Goal: Use online tool/utility: Utilize a website feature to perform a specific function

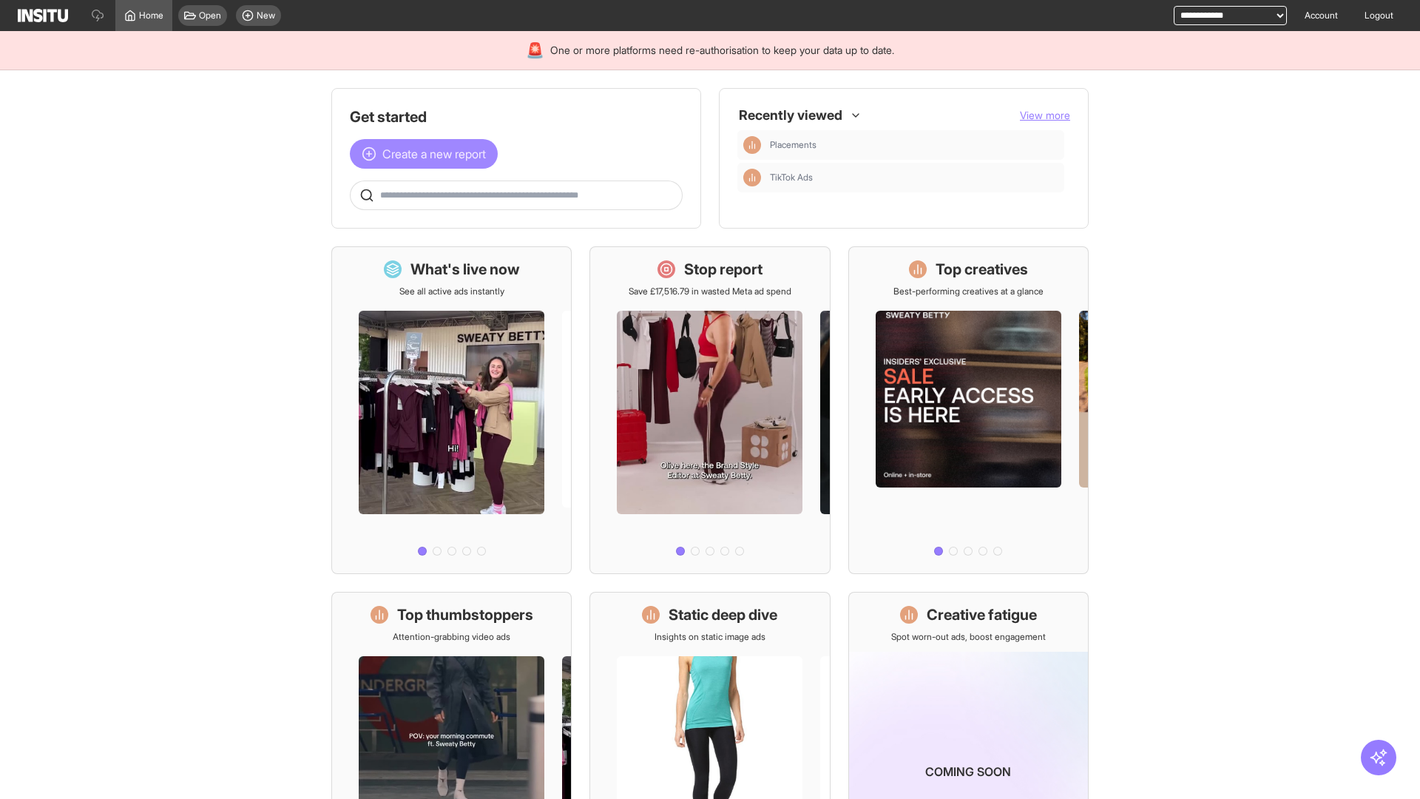
click at [428, 154] on span "Create a new report" at bounding box center [434, 154] width 104 height 18
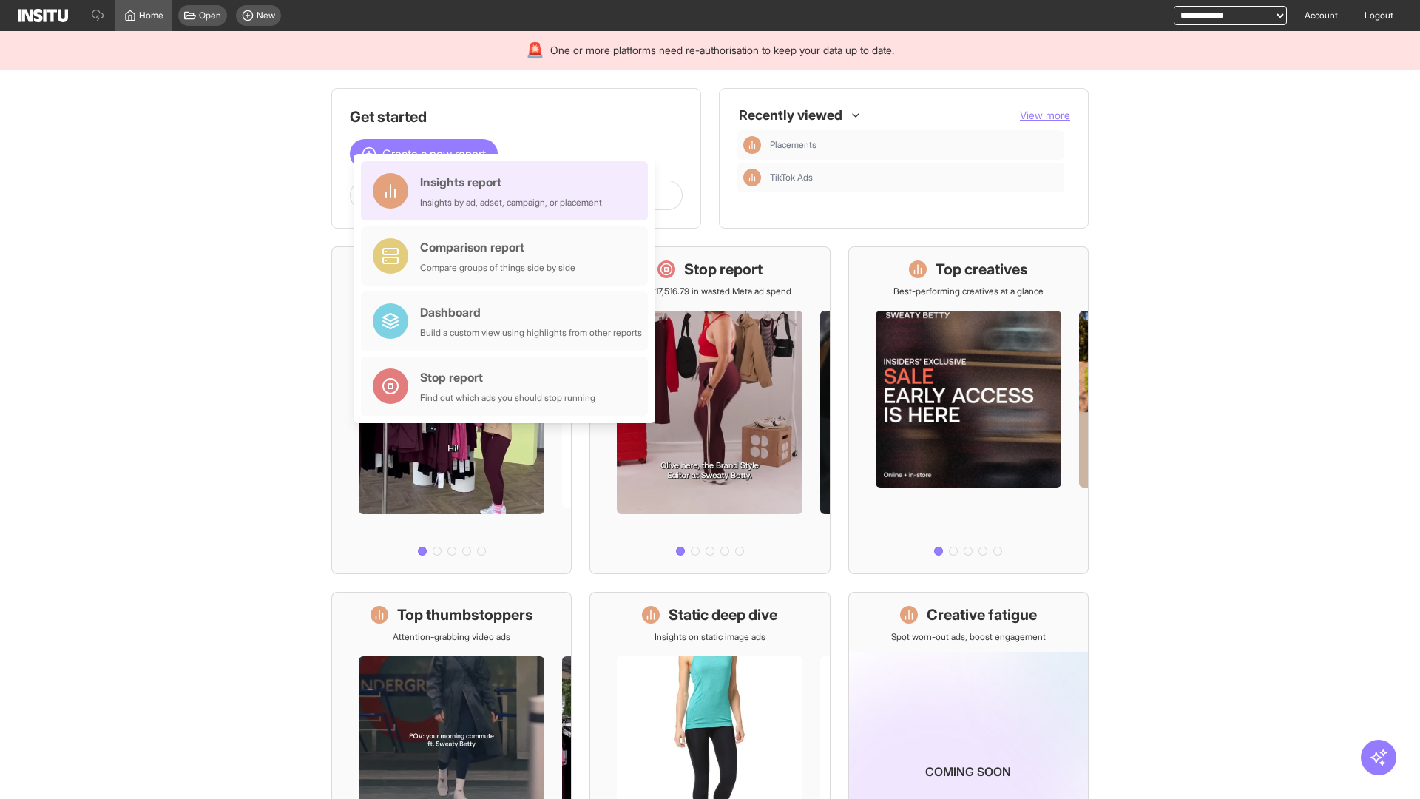
click at [508, 191] on div "Insights report Insights by ad, adset, campaign, or placement" at bounding box center [511, 191] width 182 height 36
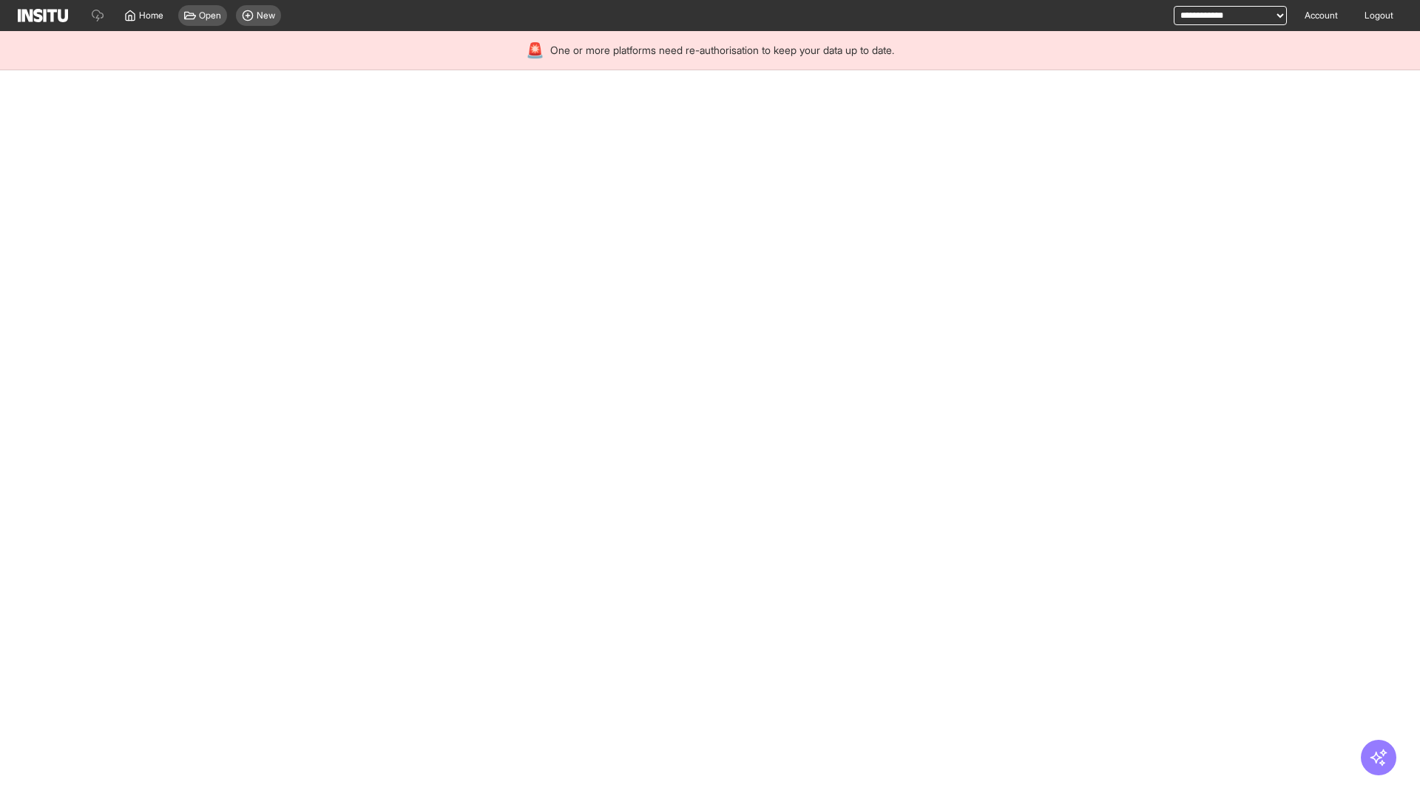
select select "**"
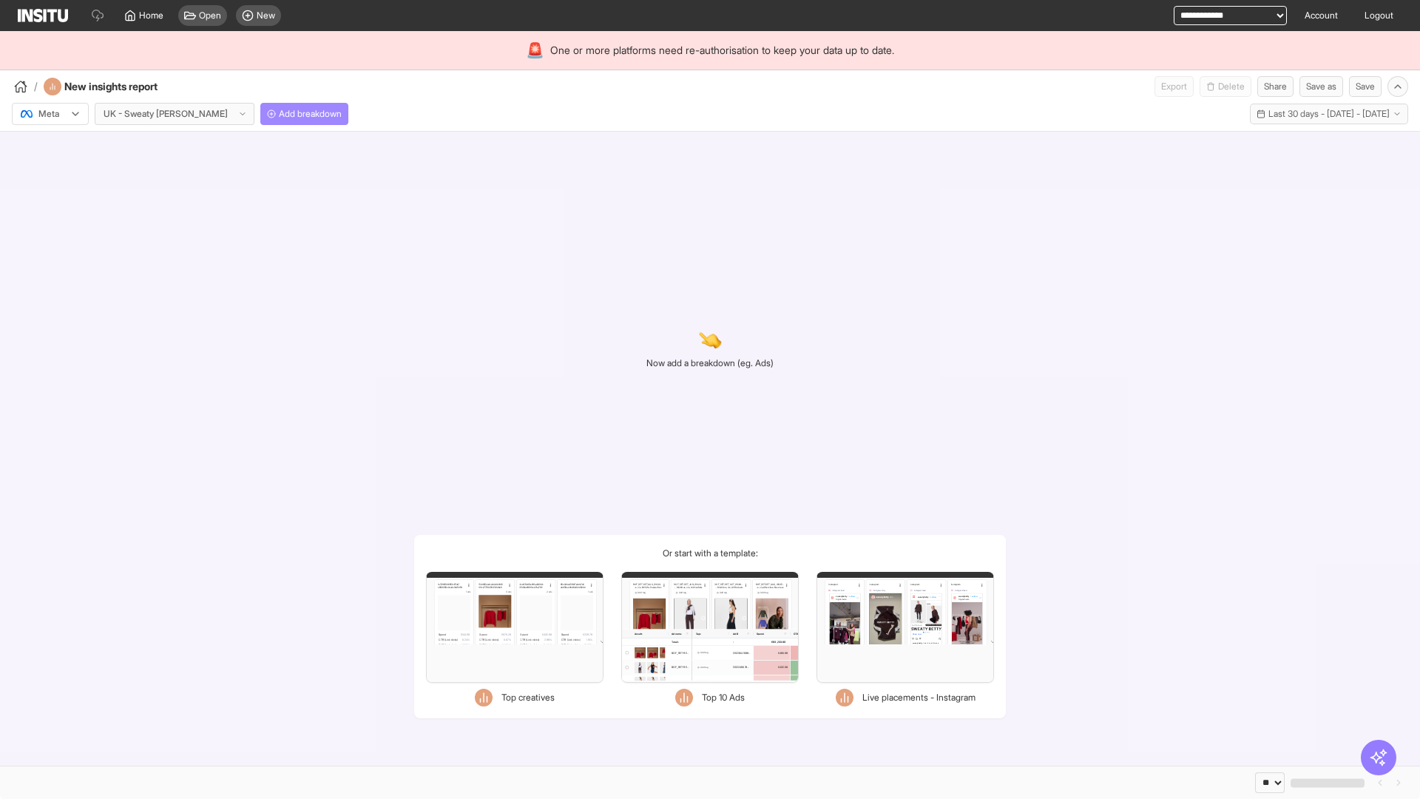
click at [279, 114] on span "Add breakdown" at bounding box center [310, 114] width 63 height 12
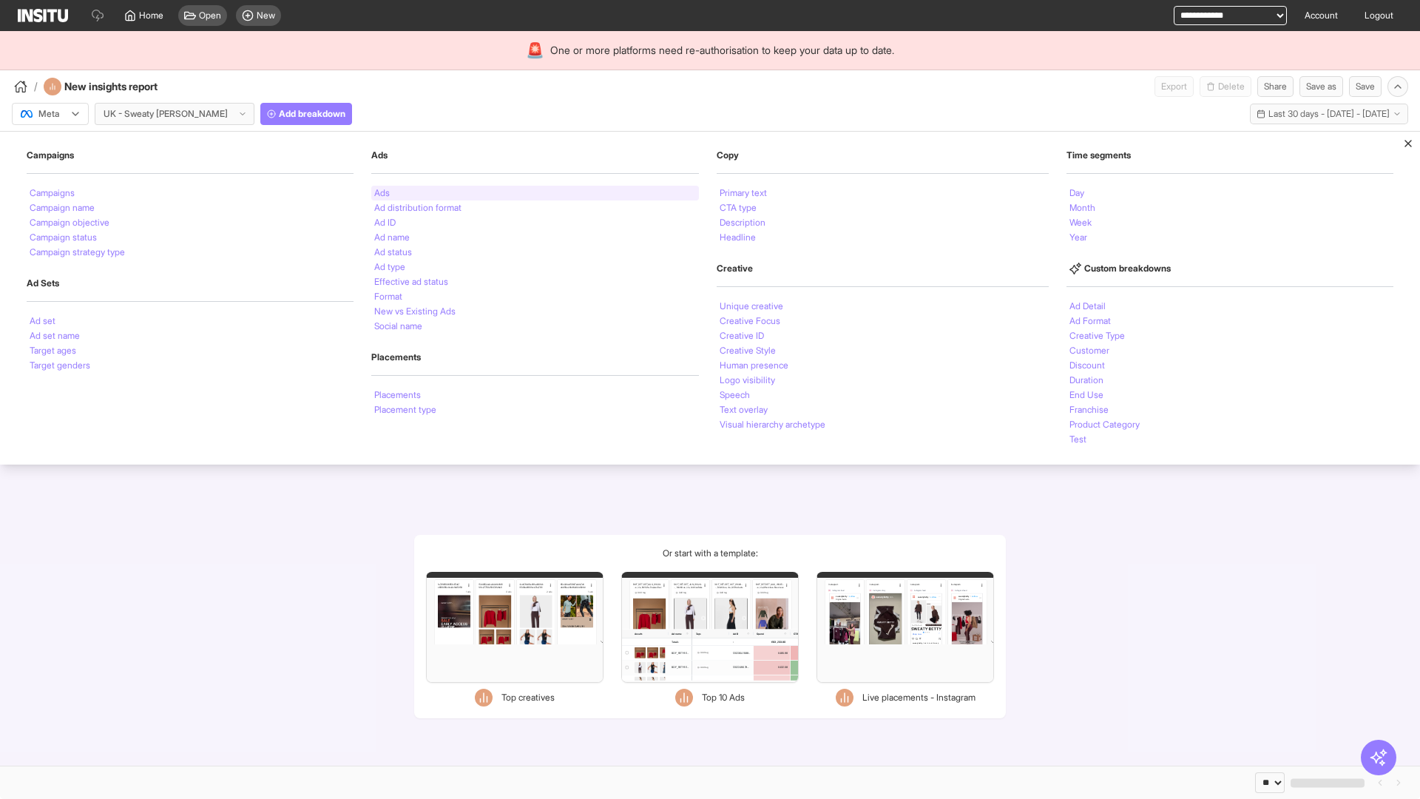
click at [380, 193] on li "Ads" at bounding box center [382, 193] width 16 height 9
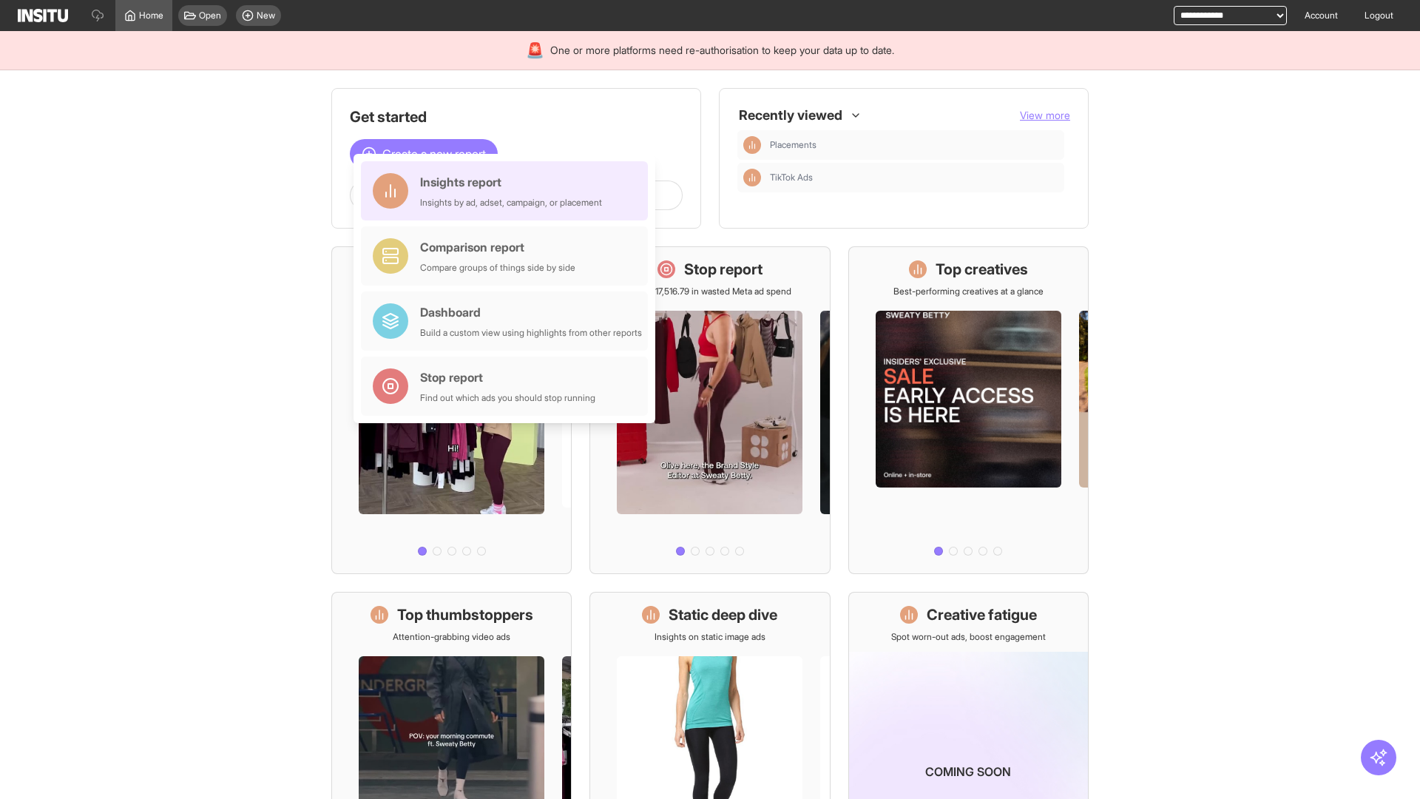
click at [508, 191] on div "Insights report Insights by ad, adset, campaign, or placement" at bounding box center [511, 191] width 182 height 36
